Goal: Task Accomplishment & Management: Manage account settings

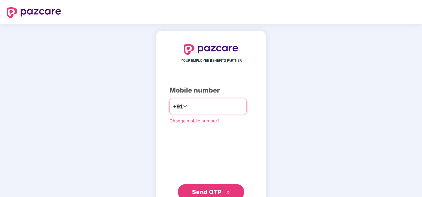
type input "**********"
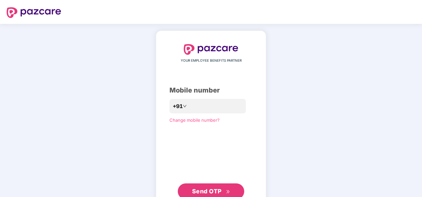
click at [376, 102] on div "**********" at bounding box center [211, 122] width 422 height 196
click at [215, 187] on span "Send OTP" at bounding box center [211, 191] width 38 height 9
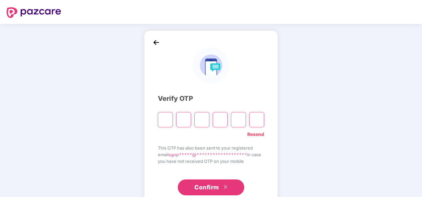
type input "*"
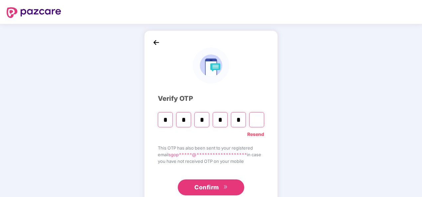
type input "*"
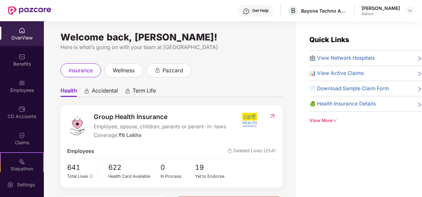
click at [236, 73] on div "insurance wellness pazcard" at bounding box center [171, 70] width 222 height 14
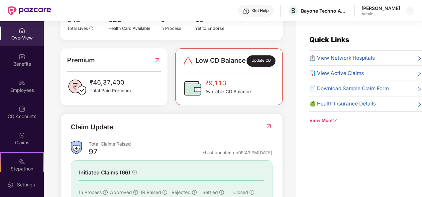
scroll to position [214, 0]
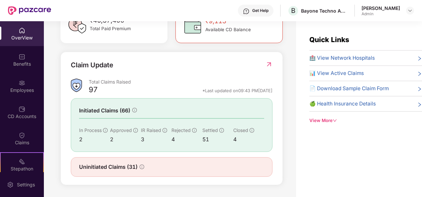
click at [268, 66] on img at bounding box center [268, 64] width 7 height 7
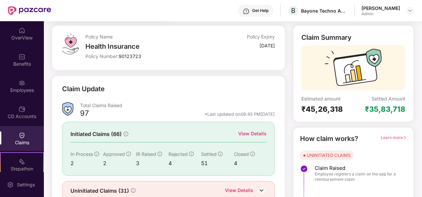
scroll to position [62, 0]
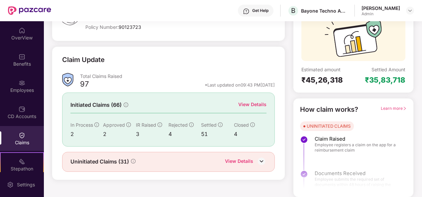
click at [253, 103] on div "View Details" at bounding box center [252, 104] width 28 height 7
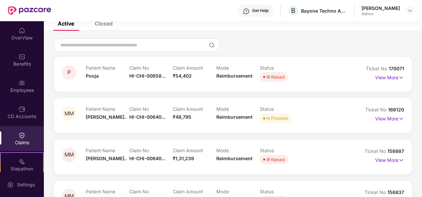
scroll to position [5, 0]
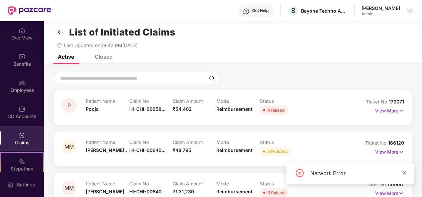
click at [406, 172] on icon "close" at bounding box center [404, 173] width 5 height 5
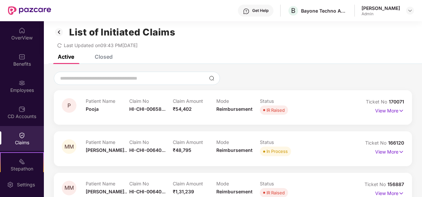
click at [295, 68] on div "P Patient Name Pooja Claim No HI-CHI-00658... Claim Amount ₹54,402 Mode Reimbur…" at bounding box center [233, 180] width 378 height 233
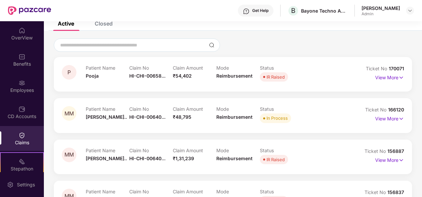
scroll to position [0, 0]
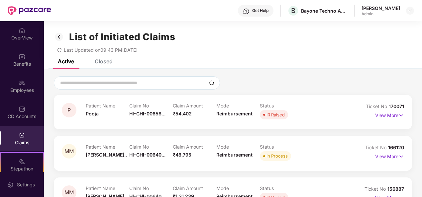
click at [244, 43] on div "Last Updated on 09:43 PM[DATE]" at bounding box center [233, 47] width 358 height 10
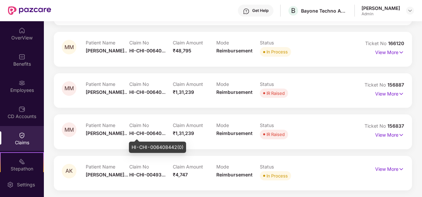
scroll to position [5, 0]
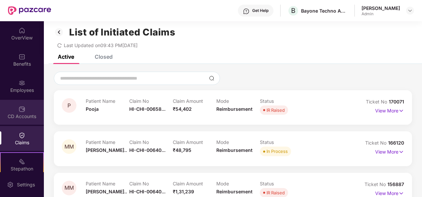
click at [14, 112] on div "CD Accounts" at bounding box center [22, 112] width 44 height 25
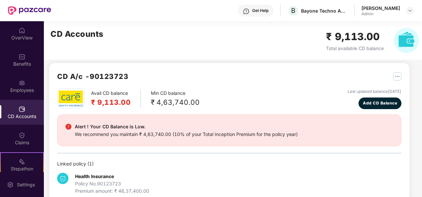
click at [222, 101] on div "Avail CD balance ₹ 9,113.00 Min CD balance ₹ 4,63,740.00 Last updated balance […" at bounding box center [229, 99] width 344 height 21
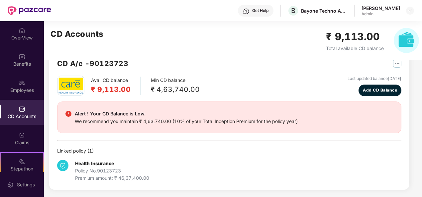
click at [216, 90] on div "Avail CD balance ₹ 9,113.00 Min CD balance ₹ 4,63,740.00 Last updated balance […" at bounding box center [229, 86] width 344 height 21
click at [241, 76] on div "Avail CD balance ₹ 9,113.00 Min CD balance ₹ 4,63,740.00 Last updated balance […" at bounding box center [229, 86] width 344 height 21
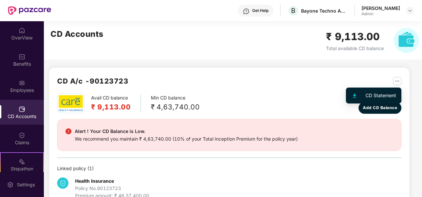
click at [396, 79] on img "button" at bounding box center [397, 81] width 8 height 8
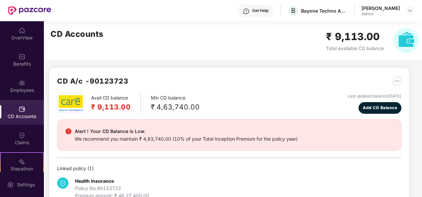
click at [374, 96] on div "Last updated balance [DATE]" at bounding box center [374, 96] width 54 height 6
click at [400, 78] on img "button" at bounding box center [397, 81] width 8 height 8
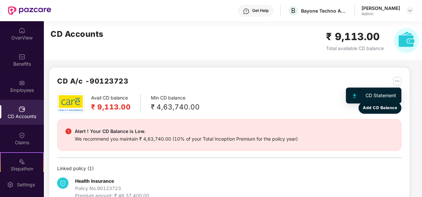
click at [387, 94] on div "CD Statement" at bounding box center [380, 95] width 31 height 7
